Goal: Transaction & Acquisition: Purchase product/service

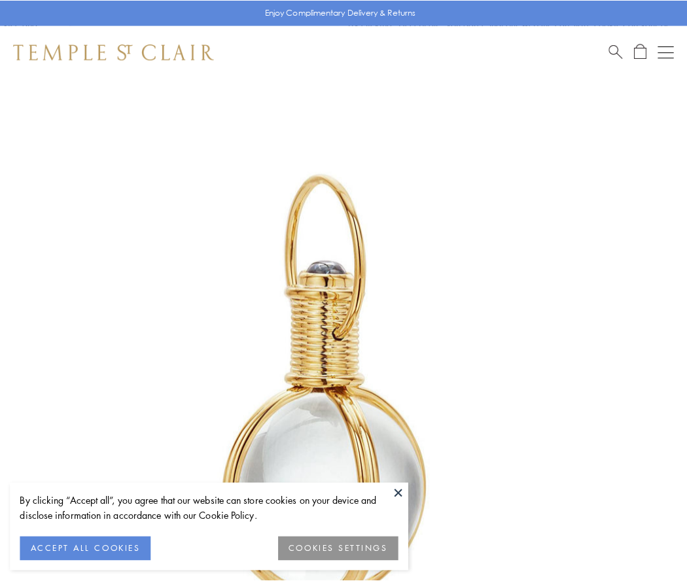
scroll to position [341, 0]
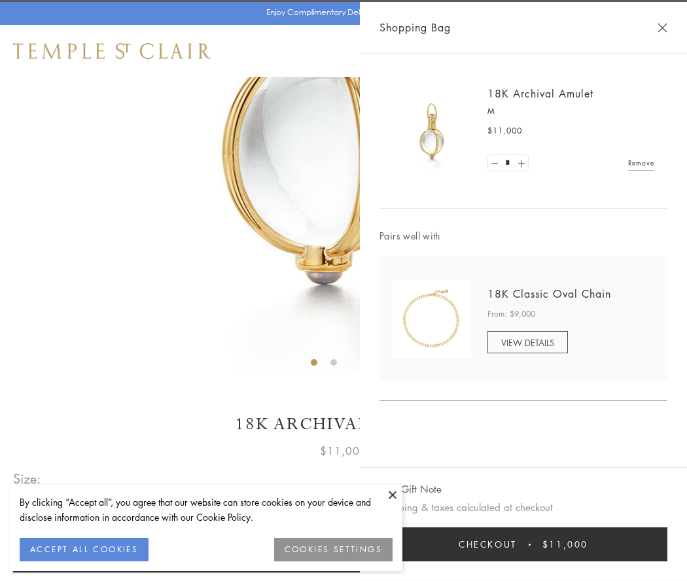
click at [523, 544] on button "Checkout $11,000" at bounding box center [523, 544] width 288 height 34
